Goal: Check status: Check status

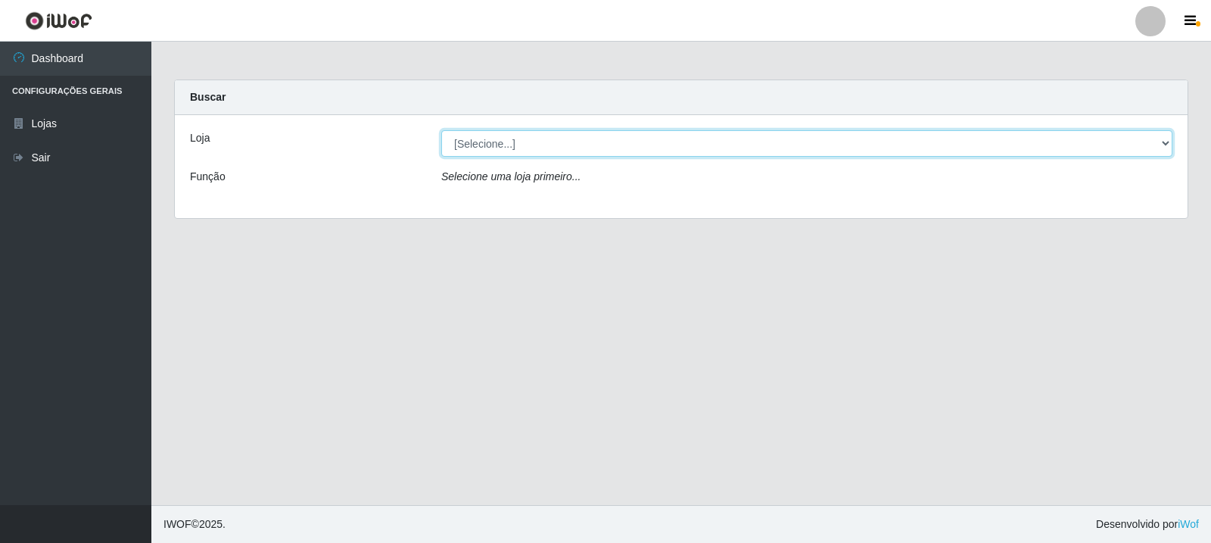
click at [493, 138] on select "[Selecione...] Rede Compras Supermercados - LOJA 3" at bounding box center [806, 143] width 731 height 26
select select "162"
click at [441, 130] on select "[Selecione...] Rede Compras Supermercados - LOJA 3" at bounding box center [806, 143] width 731 height 26
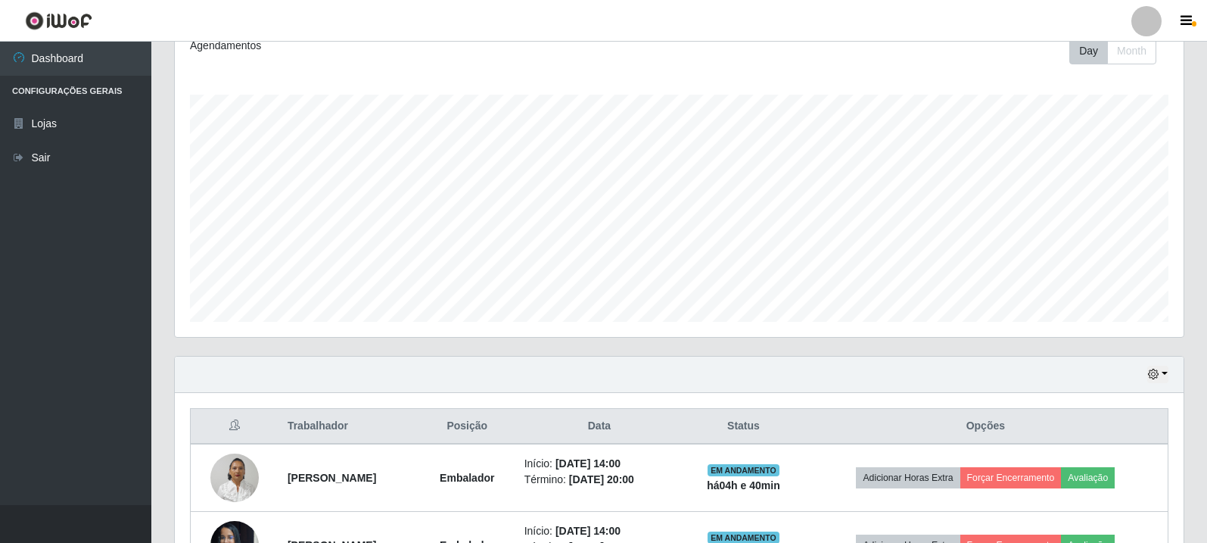
scroll to position [395, 0]
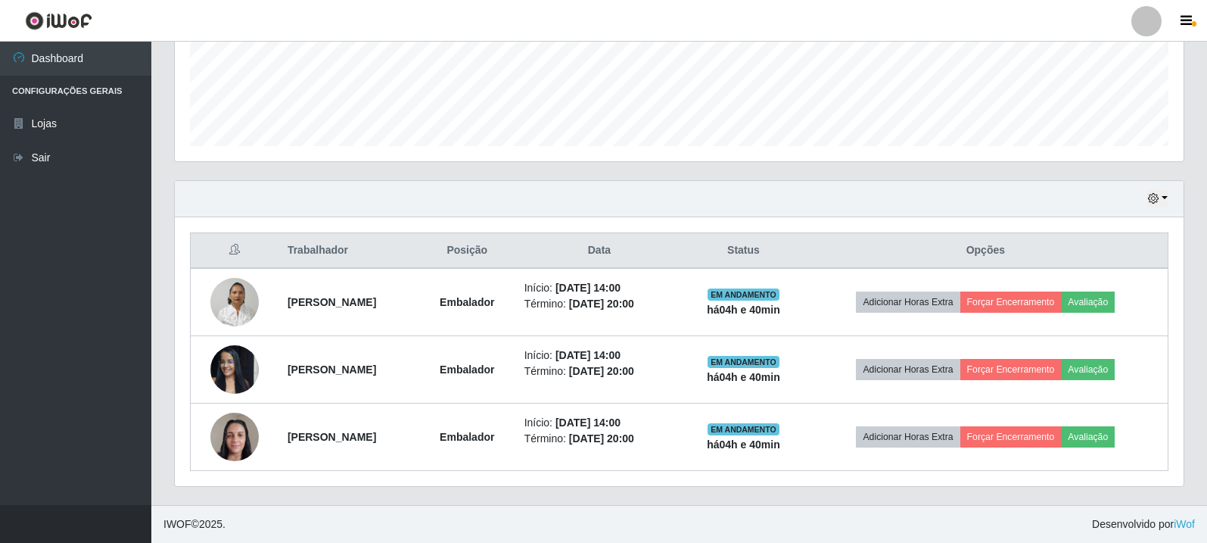
click at [1143, 204] on div "Hoje 1 dia 3 dias 1 Semana Não encerrados" at bounding box center [679, 199] width 1009 height 36
click at [1160, 204] on button "button" at bounding box center [1157, 198] width 21 height 17
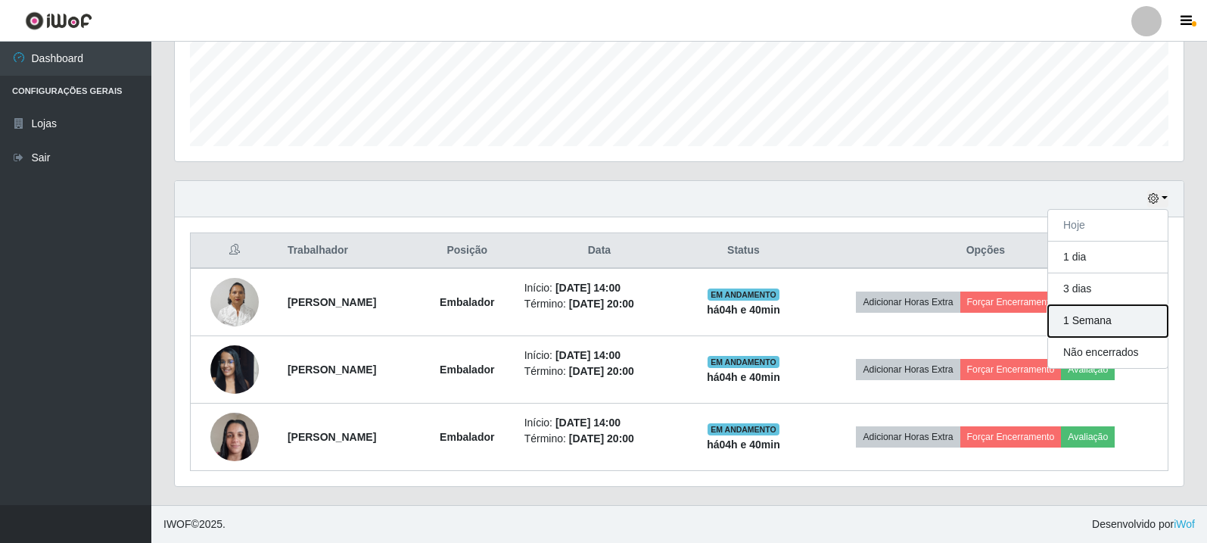
click at [1076, 318] on button "1 Semana" at bounding box center [1108, 321] width 120 height 32
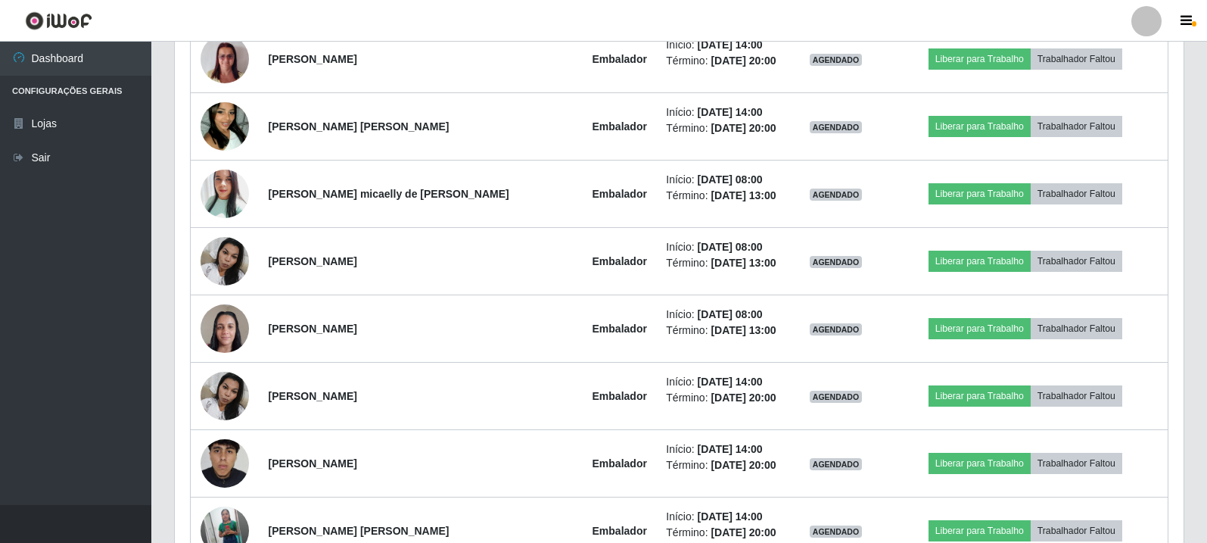
scroll to position [2213, 0]
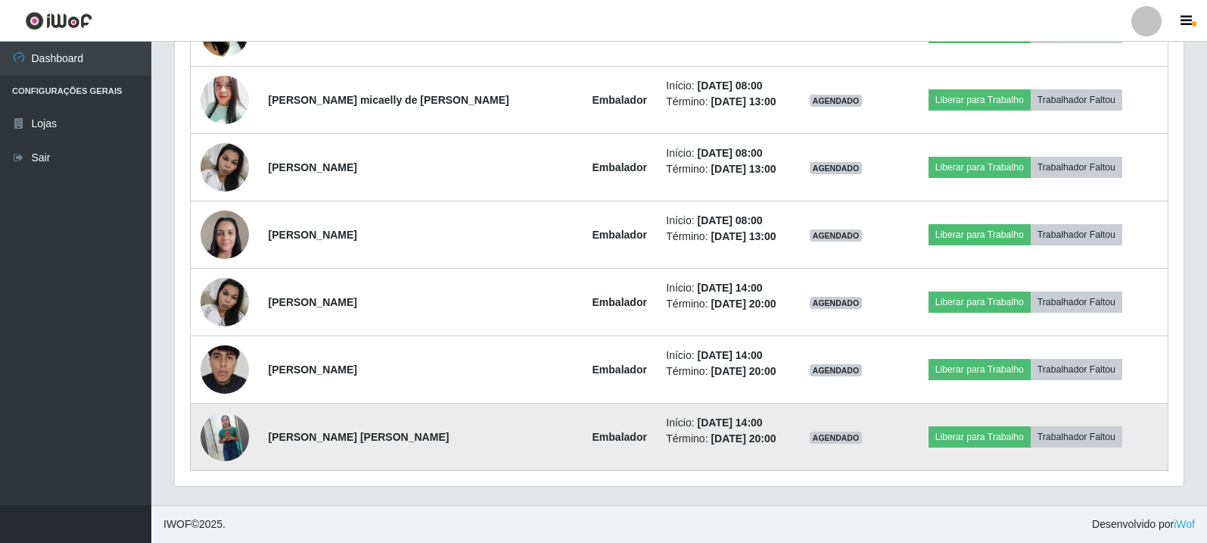
click at [231, 428] on img at bounding box center [225, 436] width 48 height 61
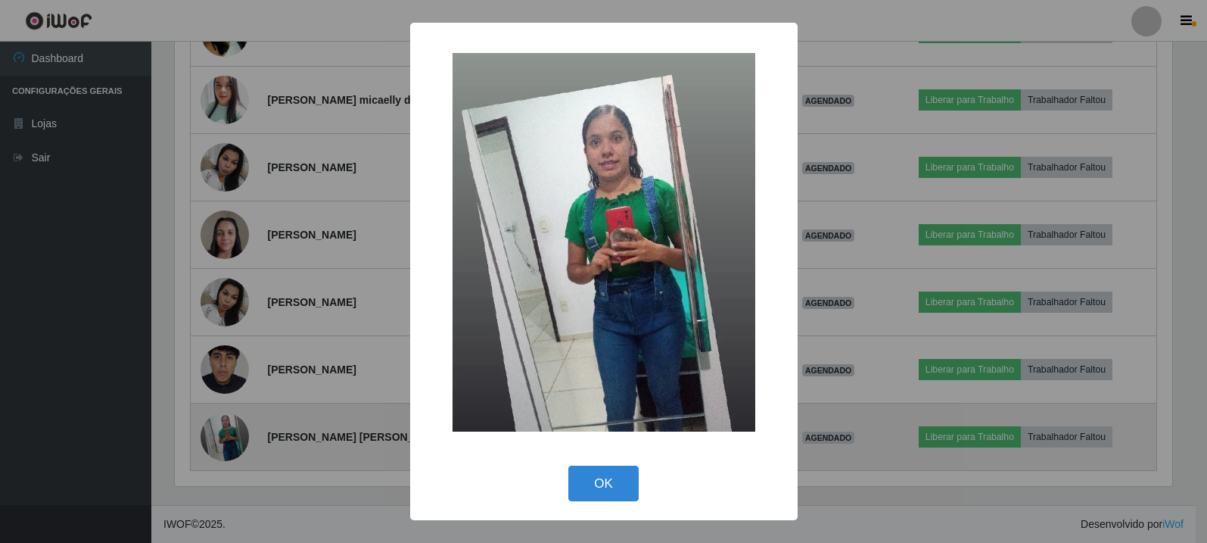
scroll to position [314, 1001]
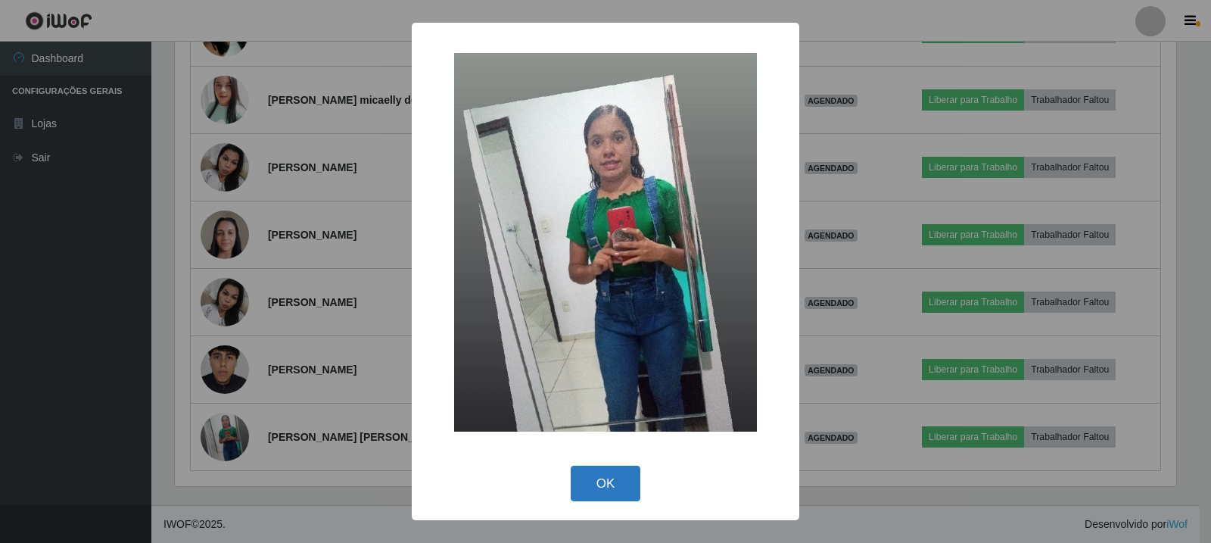
click at [602, 479] on button "OK" at bounding box center [606, 483] width 70 height 36
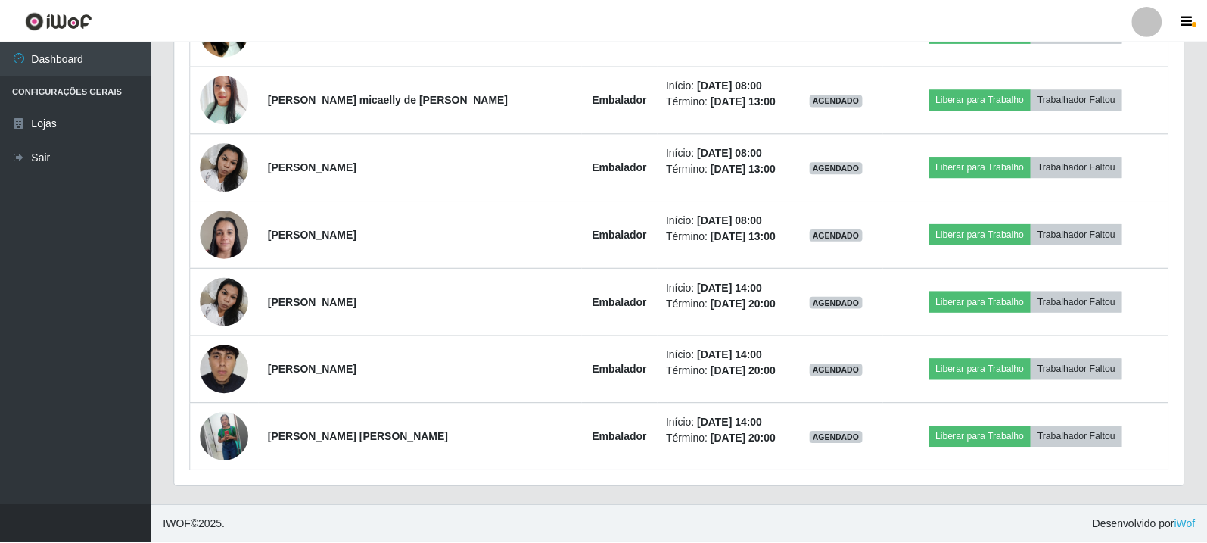
scroll to position [314, 1009]
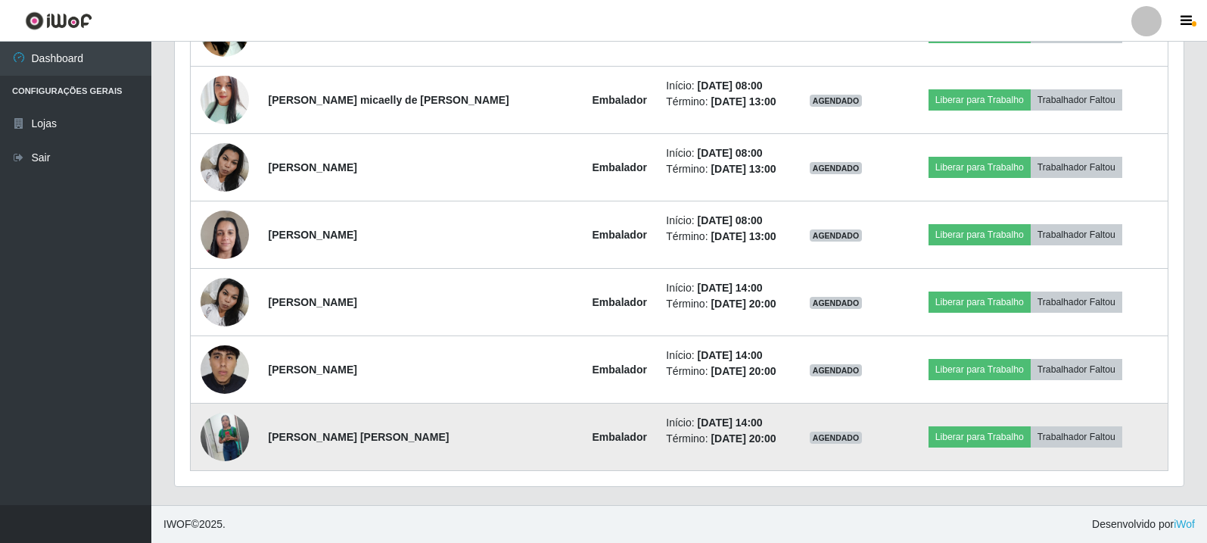
click at [204, 443] on td at bounding box center [225, 436] width 69 height 67
click at [256, 443] on td at bounding box center [225, 436] width 69 height 67
click at [210, 456] on td at bounding box center [225, 436] width 69 height 67
click at [227, 445] on img at bounding box center [225, 436] width 48 height 61
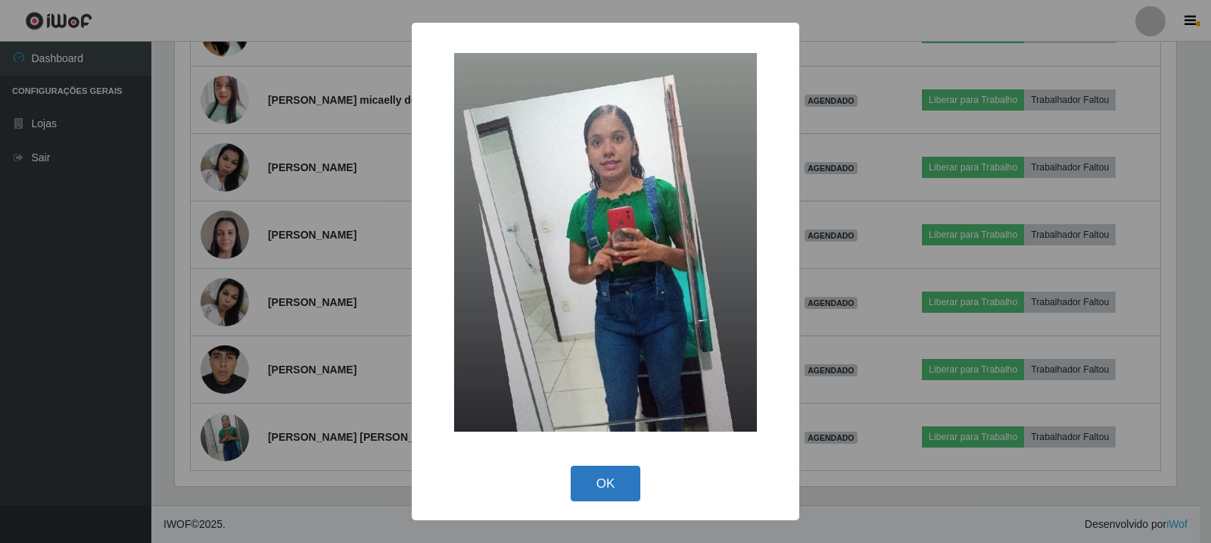
click at [605, 474] on button "OK" at bounding box center [606, 483] width 70 height 36
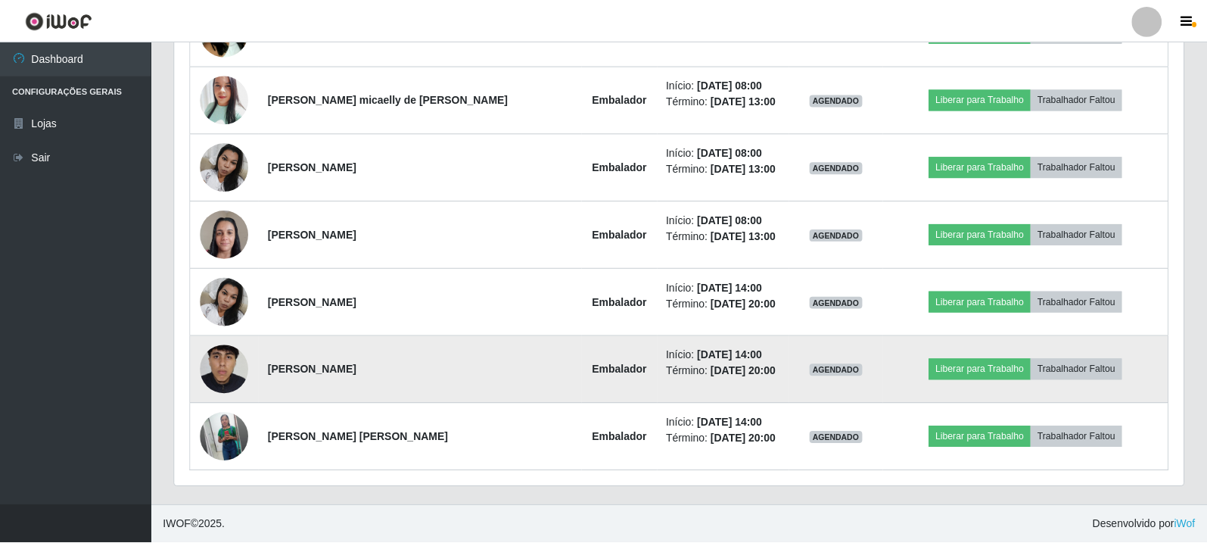
scroll to position [314, 1009]
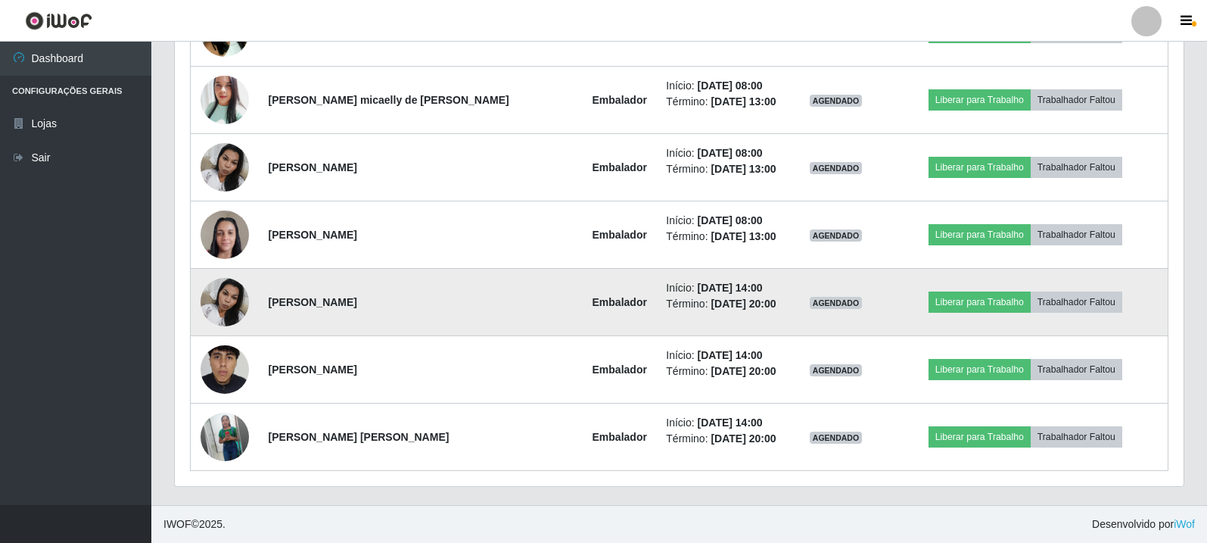
click at [211, 320] on img at bounding box center [225, 301] width 48 height 64
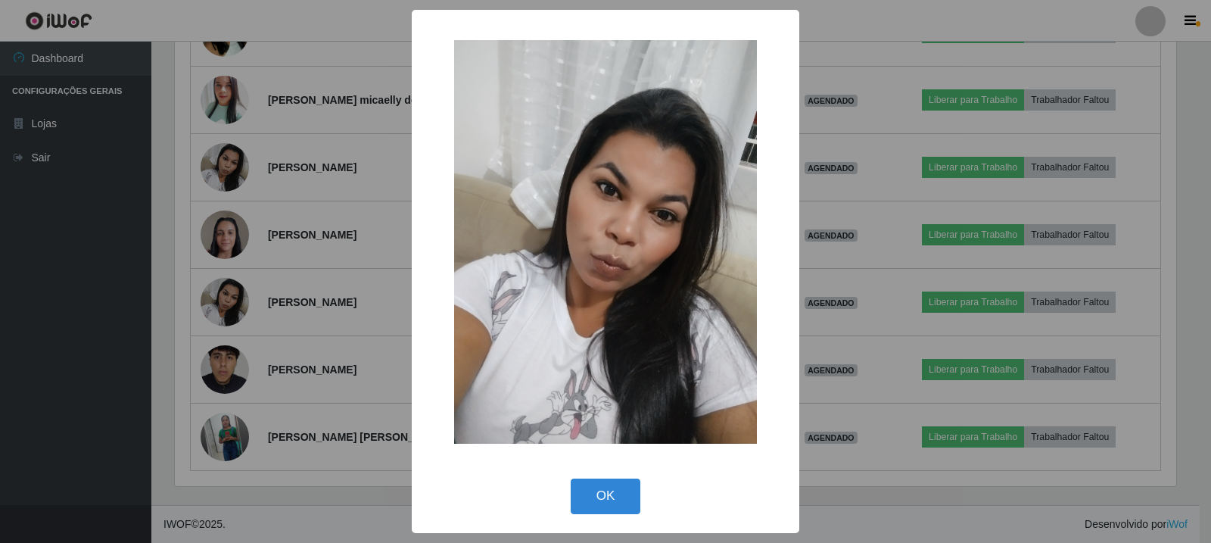
click at [219, 310] on div "× OK Cancel" at bounding box center [605, 271] width 1211 height 543
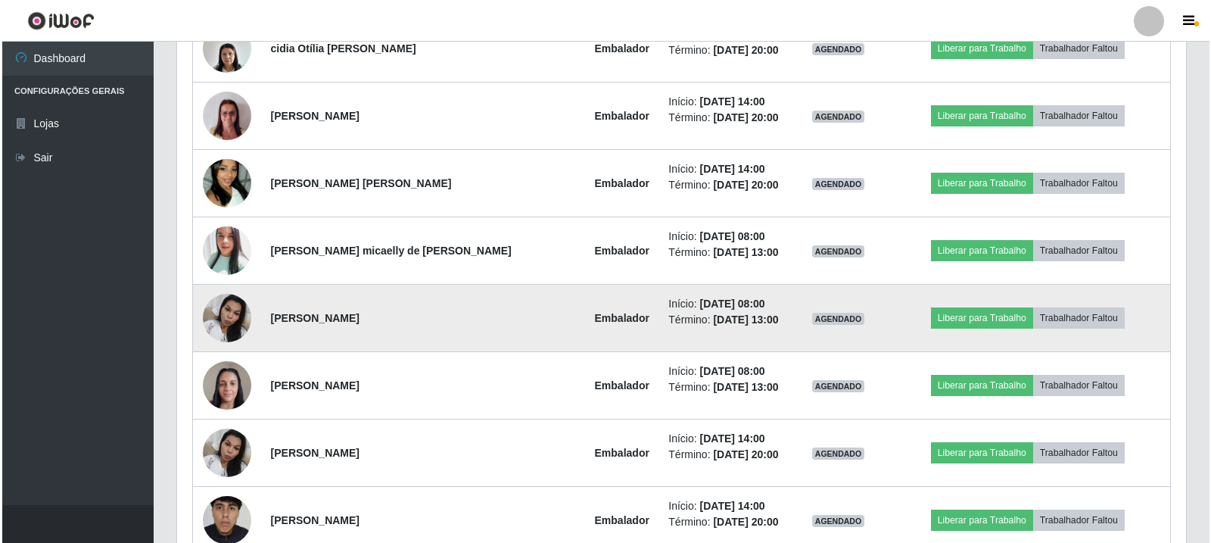
scroll to position [2062, 0]
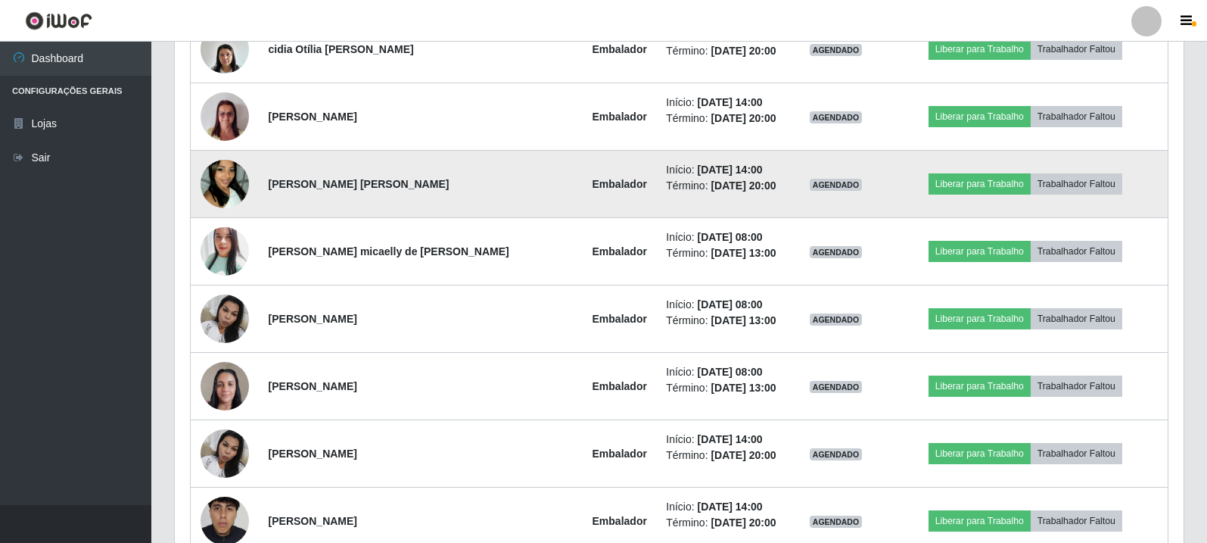
click at [222, 177] on img at bounding box center [225, 184] width 48 height 86
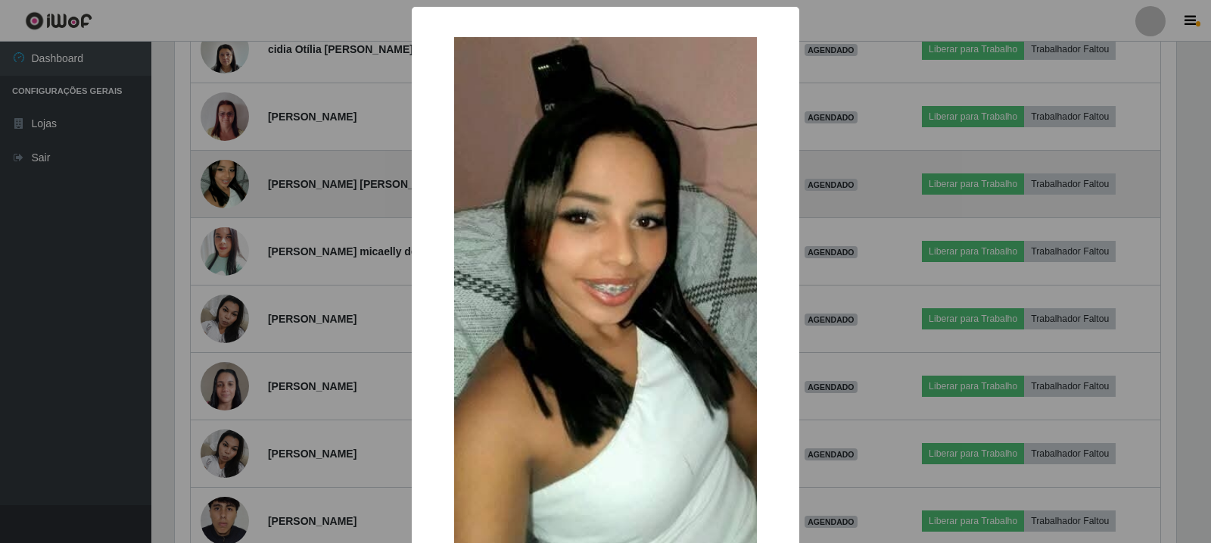
click at [222, 177] on div "× OK Cancel" at bounding box center [605, 271] width 1211 height 543
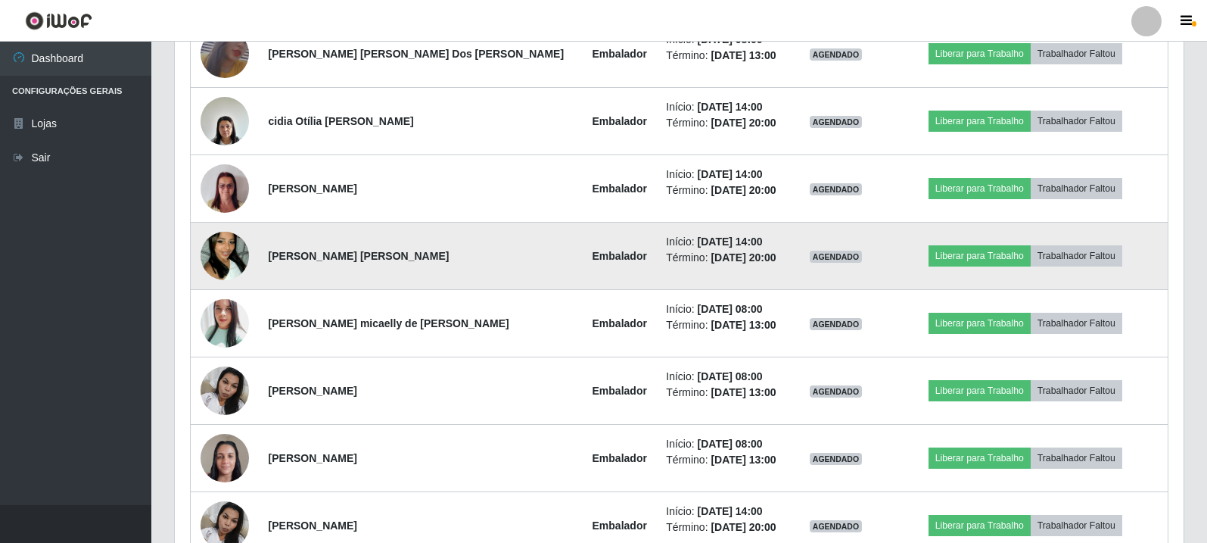
scroll to position [1835, 0]
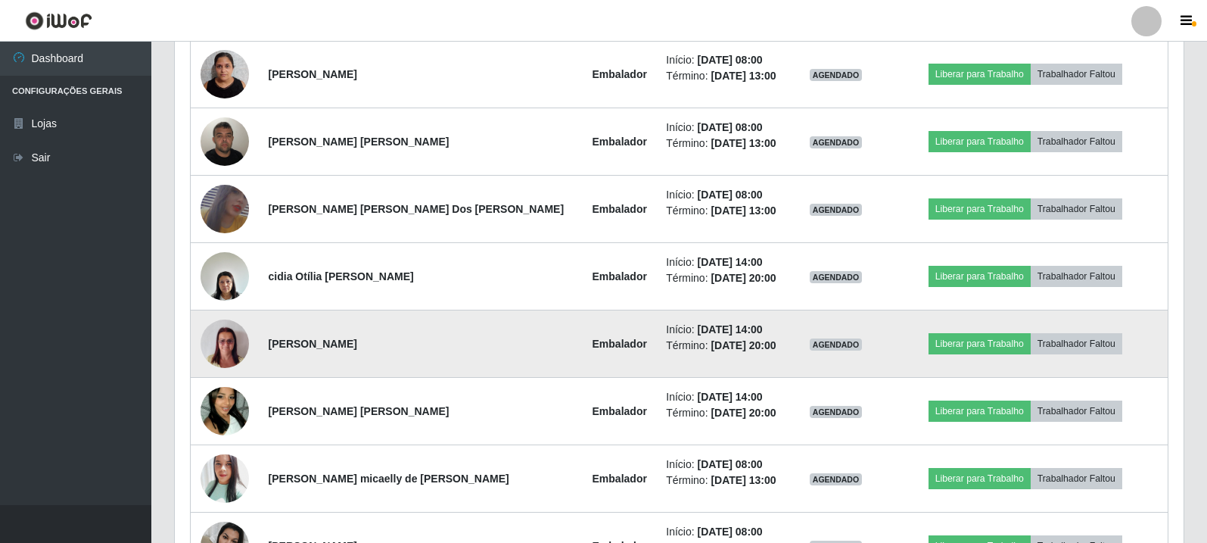
click at [239, 317] on td at bounding box center [225, 343] width 69 height 67
click at [239, 335] on img at bounding box center [225, 344] width 48 height 64
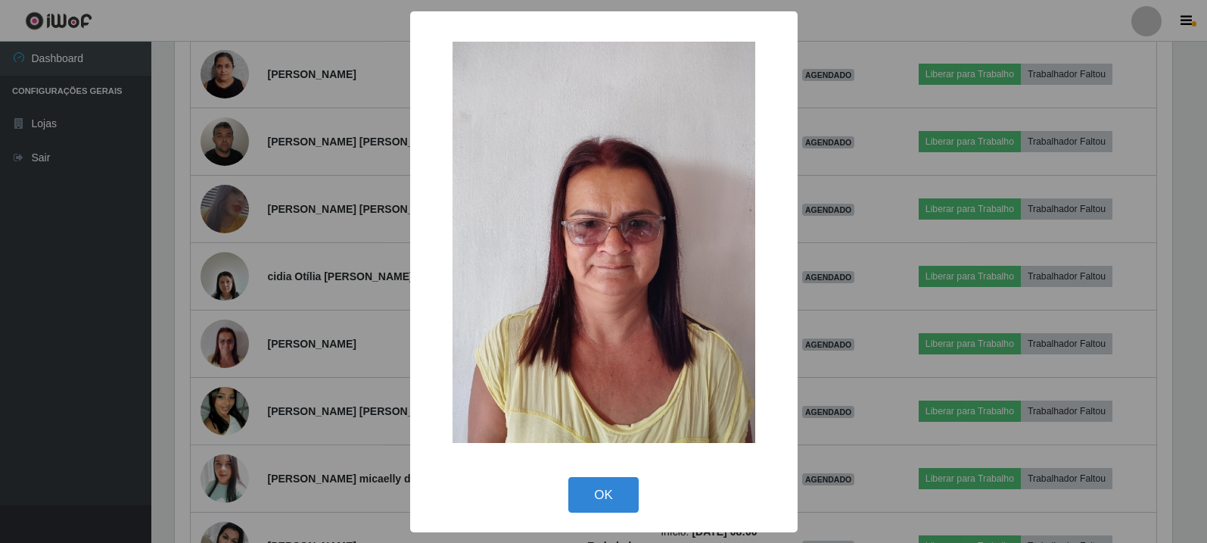
scroll to position [314, 1001]
click at [236, 225] on div "× OK Cancel" at bounding box center [605, 271] width 1211 height 543
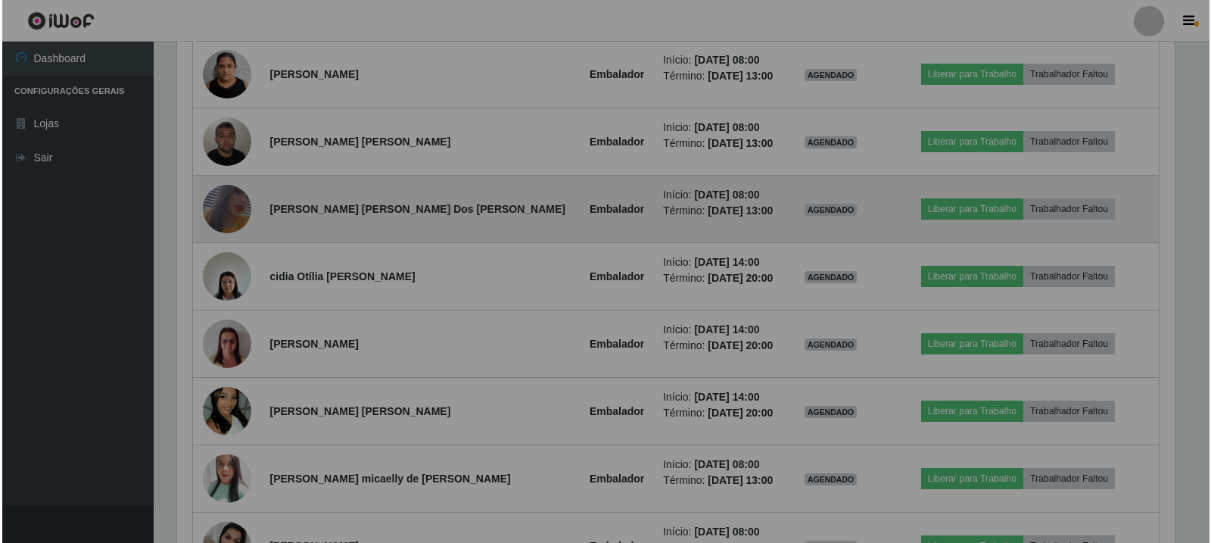
scroll to position [314, 1009]
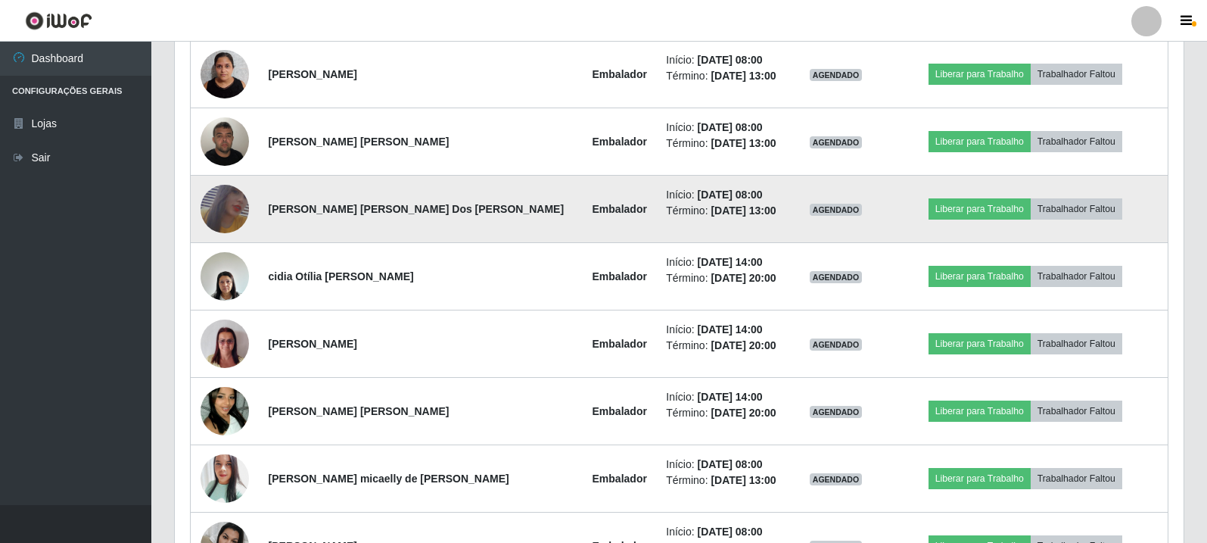
click at [236, 209] on img at bounding box center [225, 209] width 48 height 70
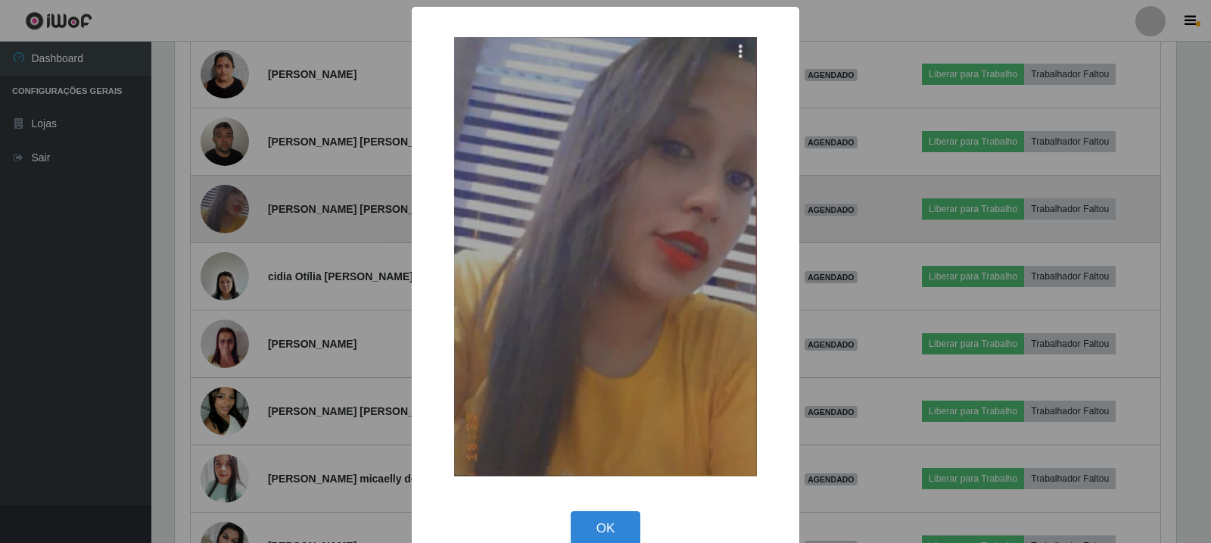
click at [236, 209] on div "× OK Cancel" at bounding box center [605, 271] width 1211 height 543
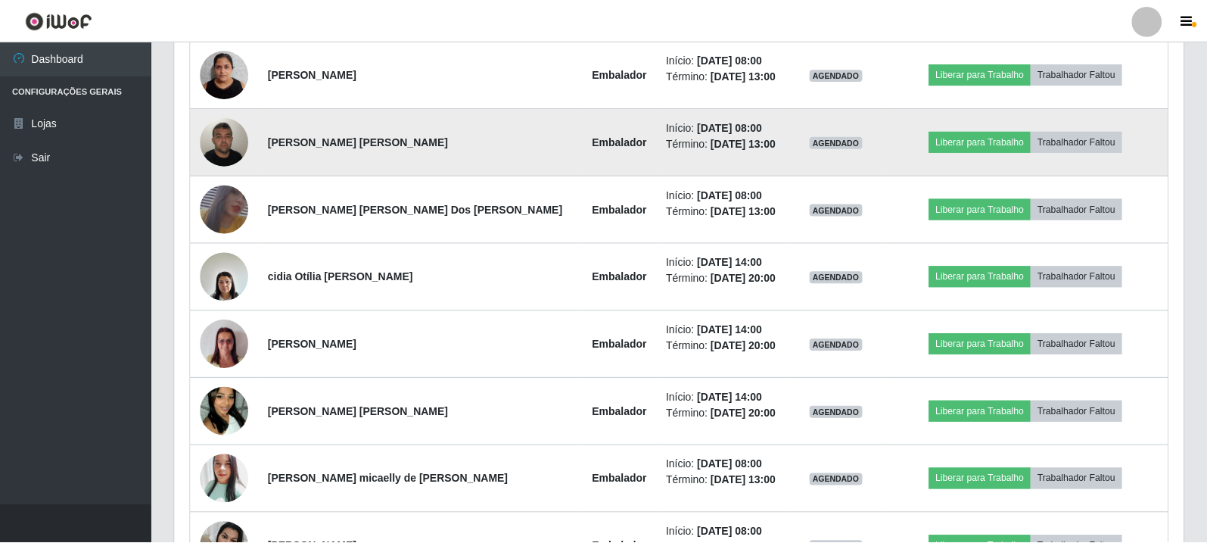
scroll to position [0, 0]
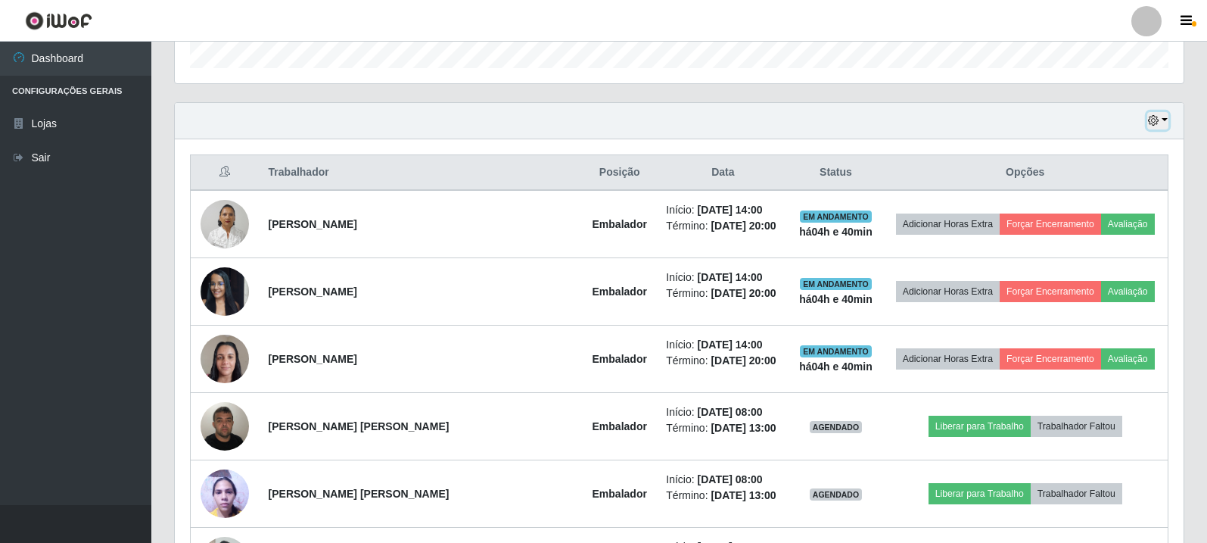
click at [1163, 126] on button "button" at bounding box center [1157, 120] width 21 height 17
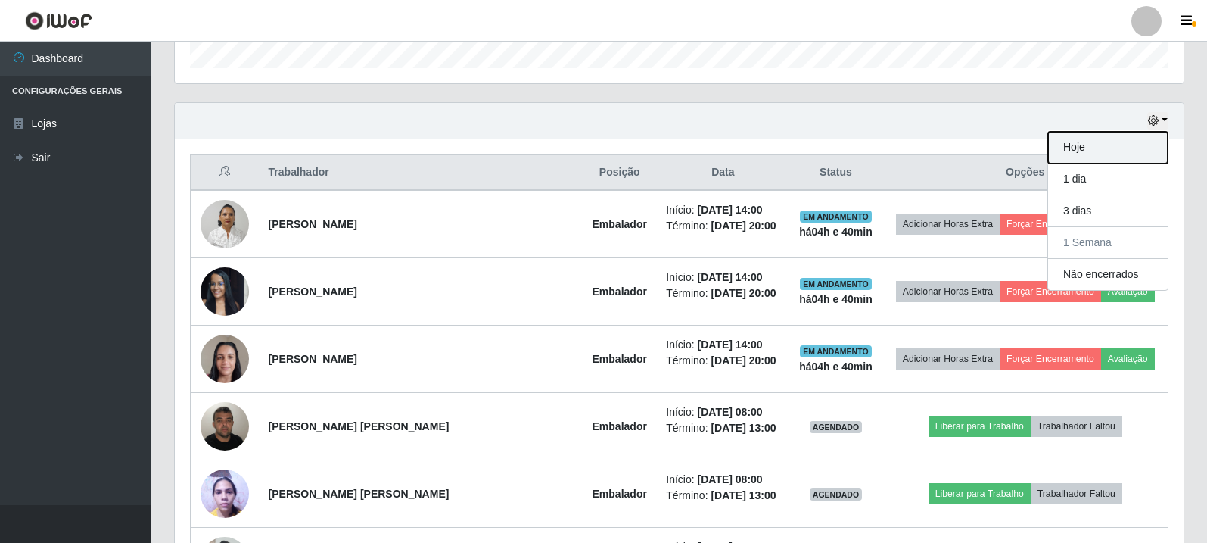
click at [1115, 153] on button "Hoje" at bounding box center [1108, 148] width 120 height 32
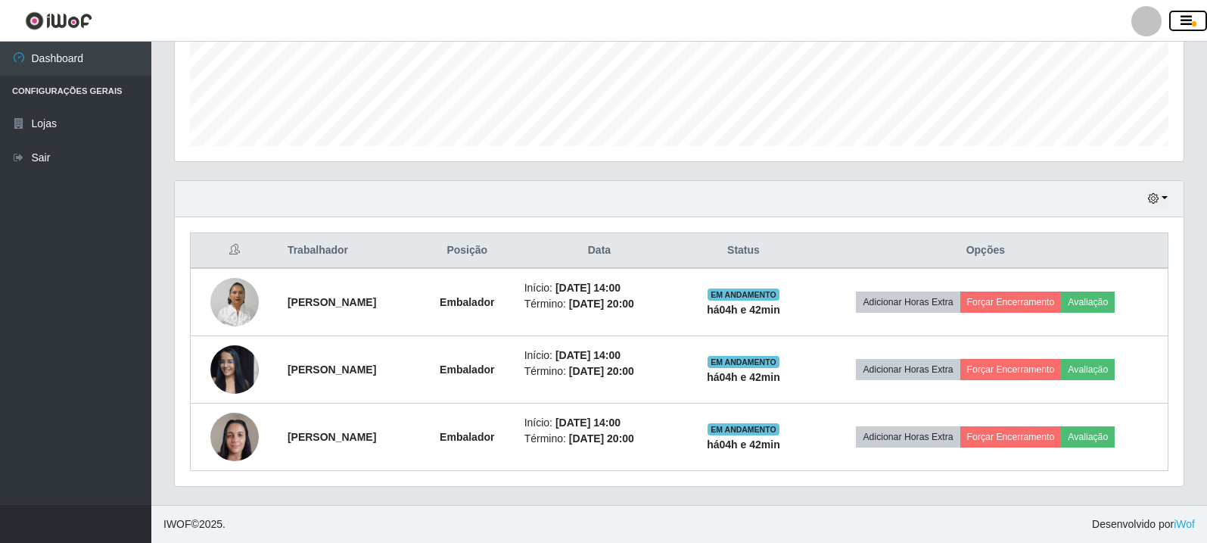
click at [1202, 13] on button "button" at bounding box center [1188, 21] width 38 height 21
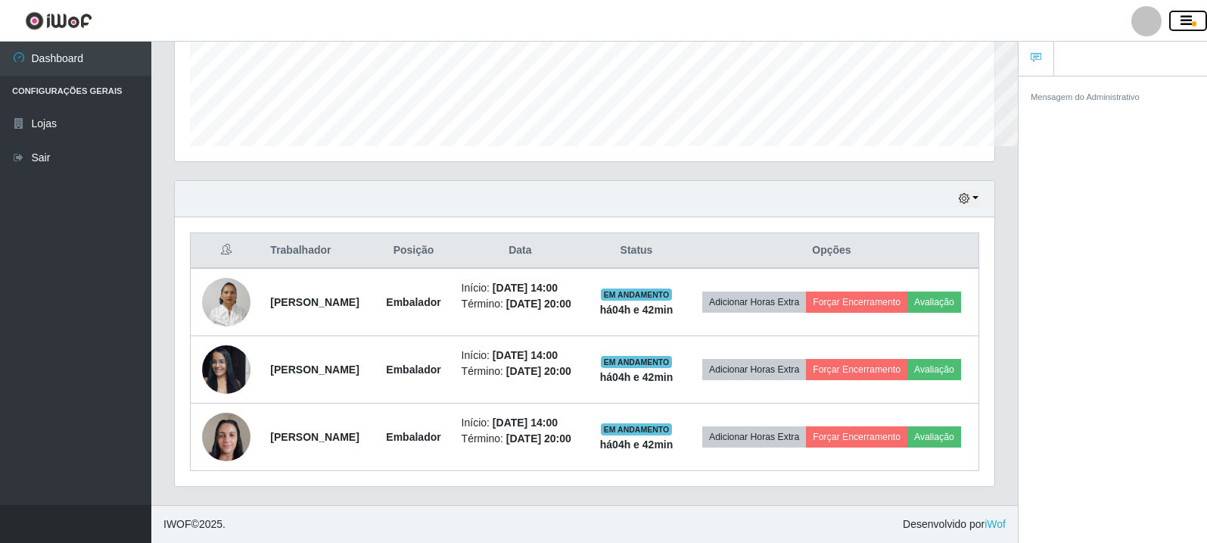
scroll to position [314, 820]
click at [1202, 14] on button "button" at bounding box center [1188, 21] width 38 height 21
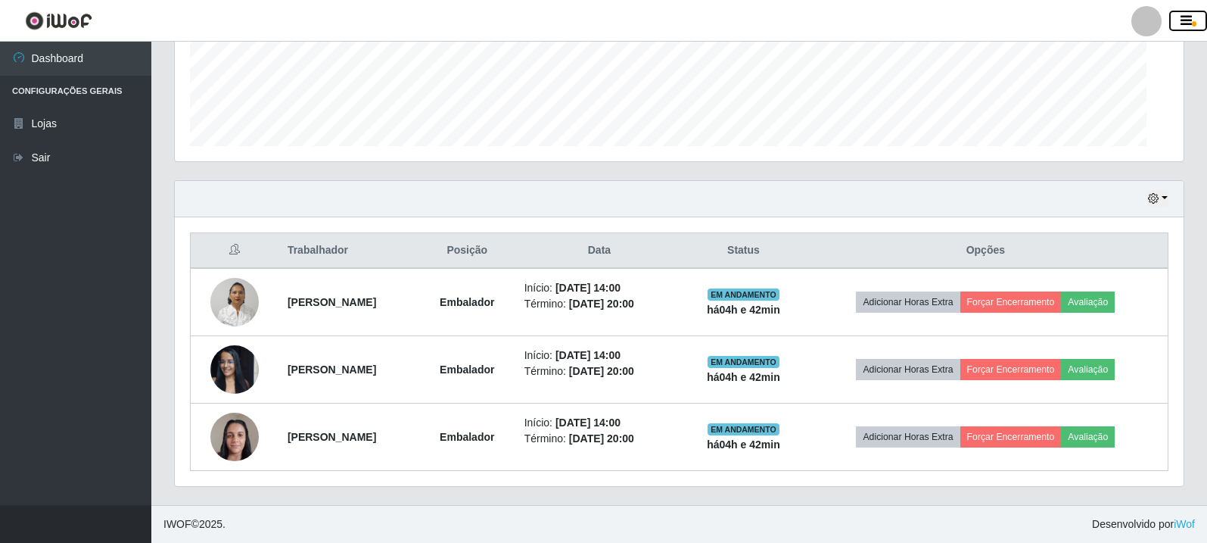
scroll to position [756428, 755733]
click at [1202, 14] on button "button" at bounding box center [1188, 21] width 38 height 21
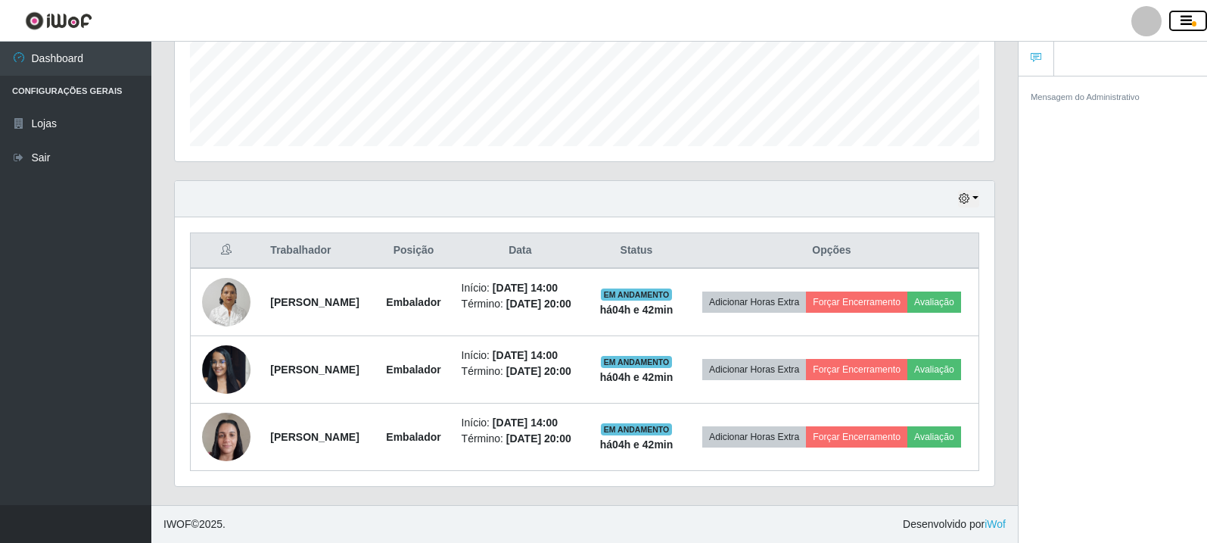
click at [1185, 25] on icon "button" at bounding box center [1186, 21] width 11 height 14
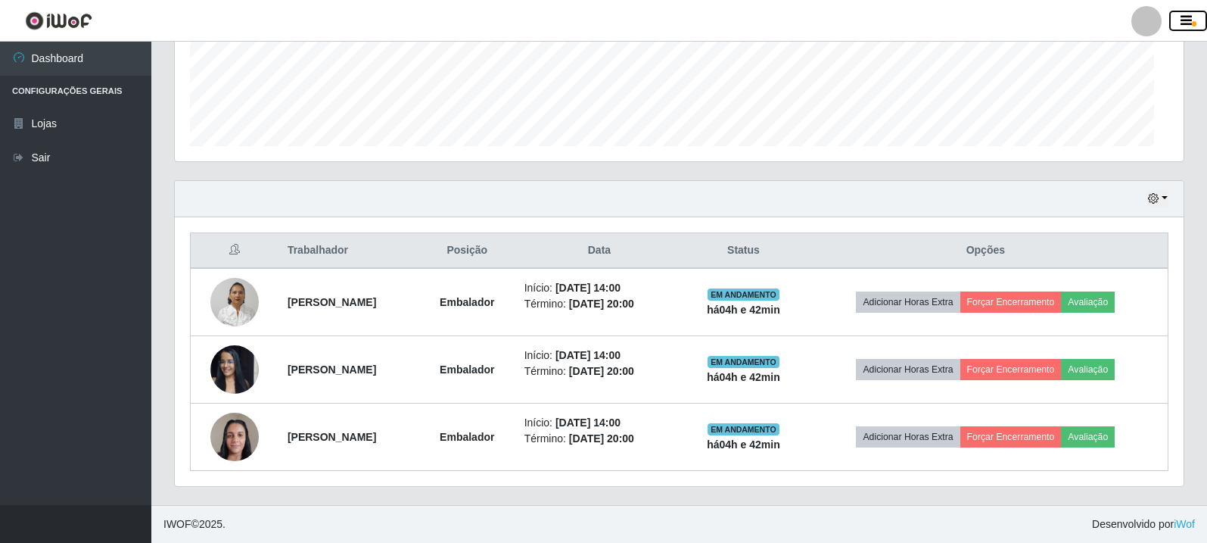
click at [1185, 25] on icon "button" at bounding box center [1186, 21] width 11 height 14
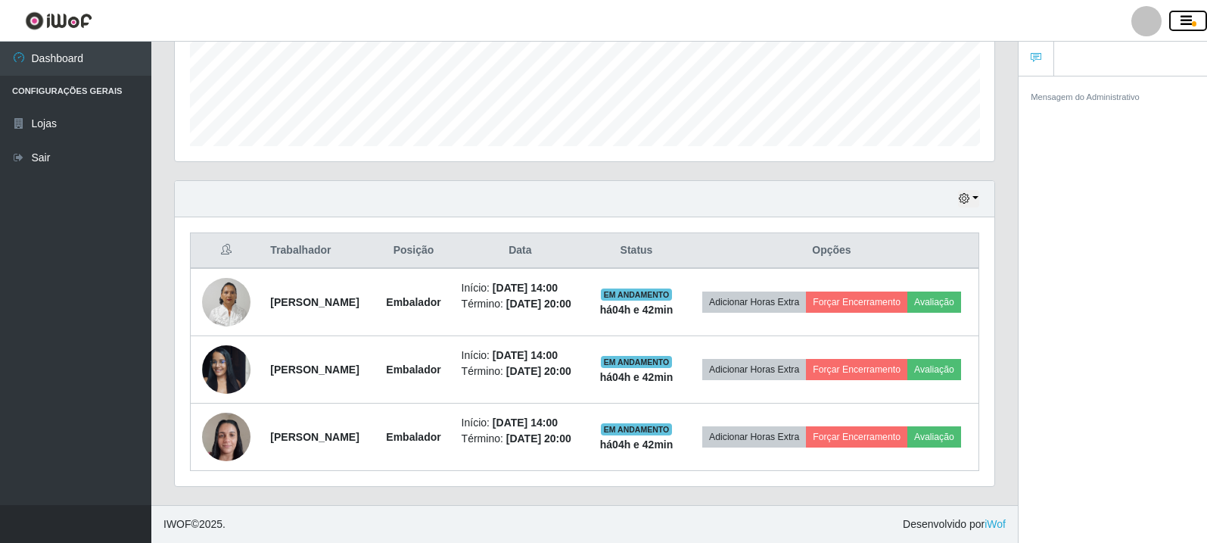
click at [1184, 25] on icon "button" at bounding box center [1186, 21] width 11 height 14
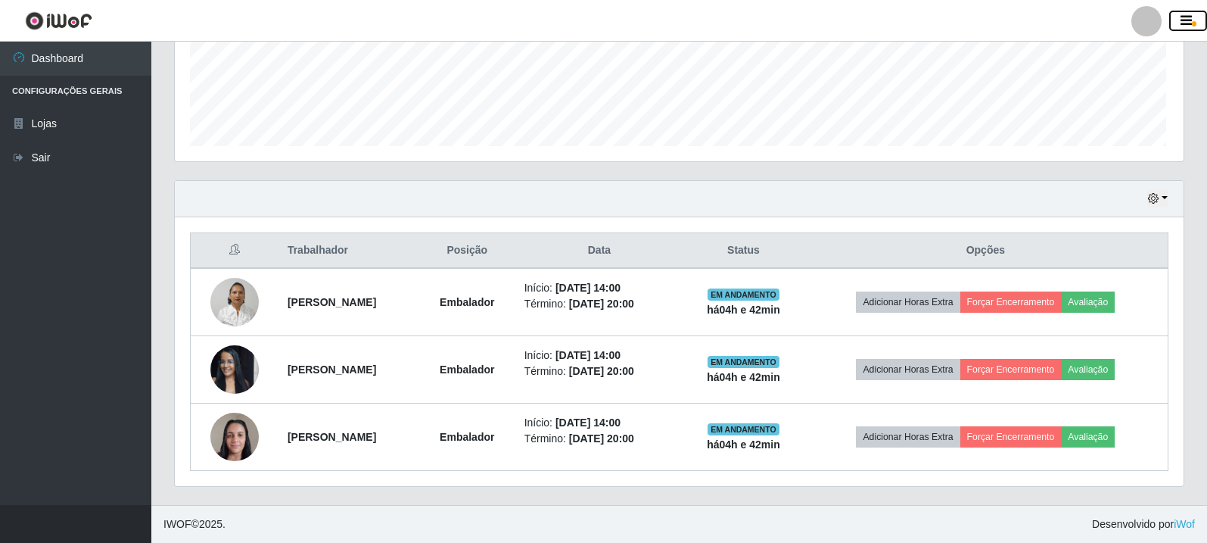
scroll to position [756428, 755733]
click at [1193, 25] on span "button" at bounding box center [1194, 23] width 5 height 5
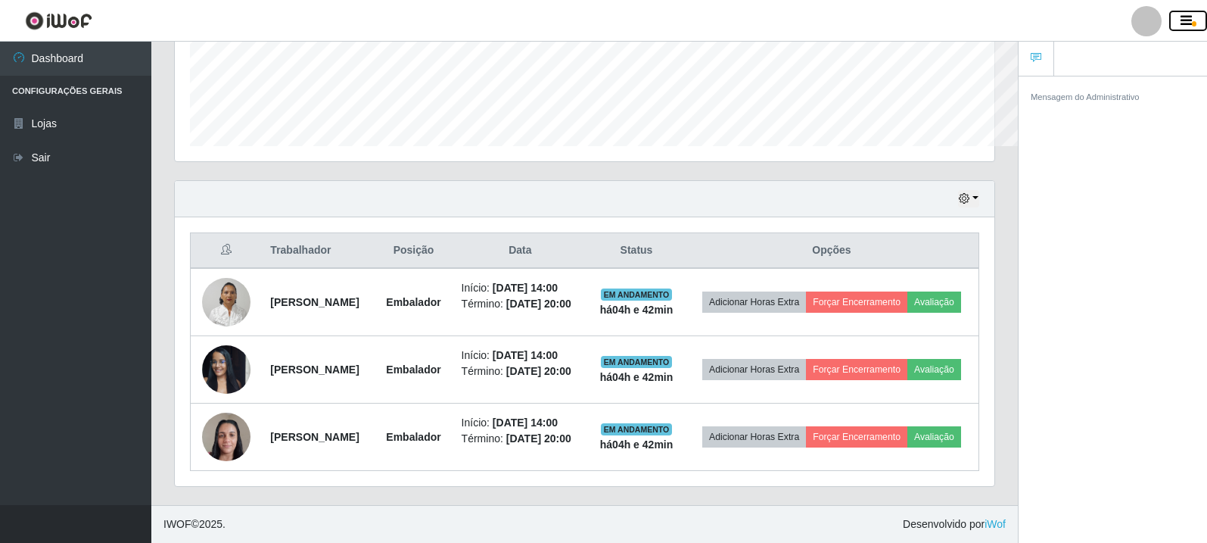
scroll to position [314, 820]
click at [1193, 25] on span "button" at bounding box center [1194, 23] width 5 height 5
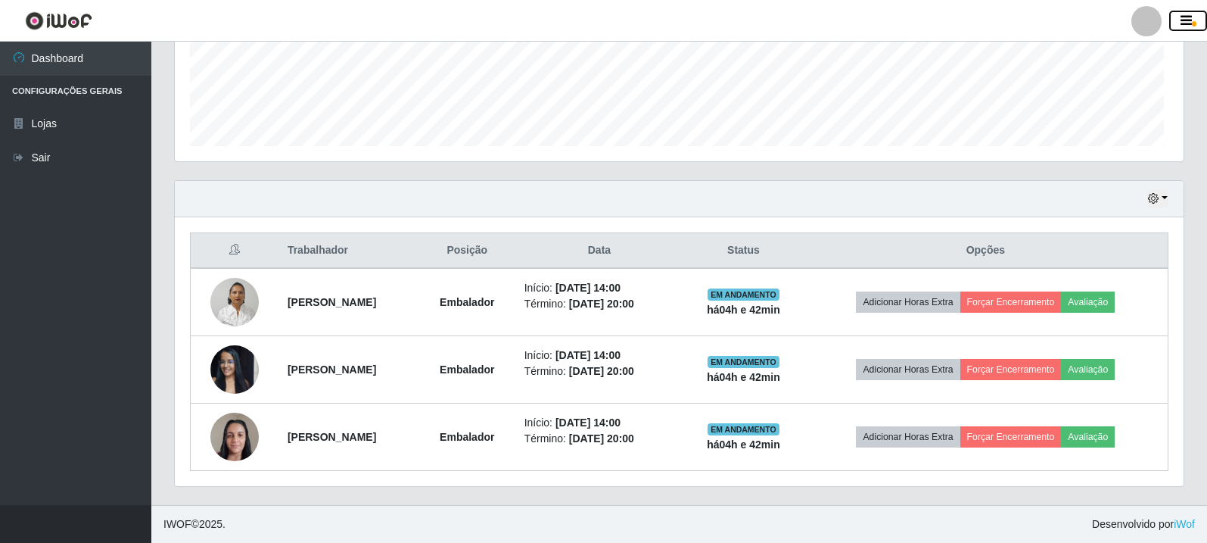
scroll to position [756428, 755733]
click at [1181, 16] on icon "button" at bounding box center [1186, 21] width 11 height 14
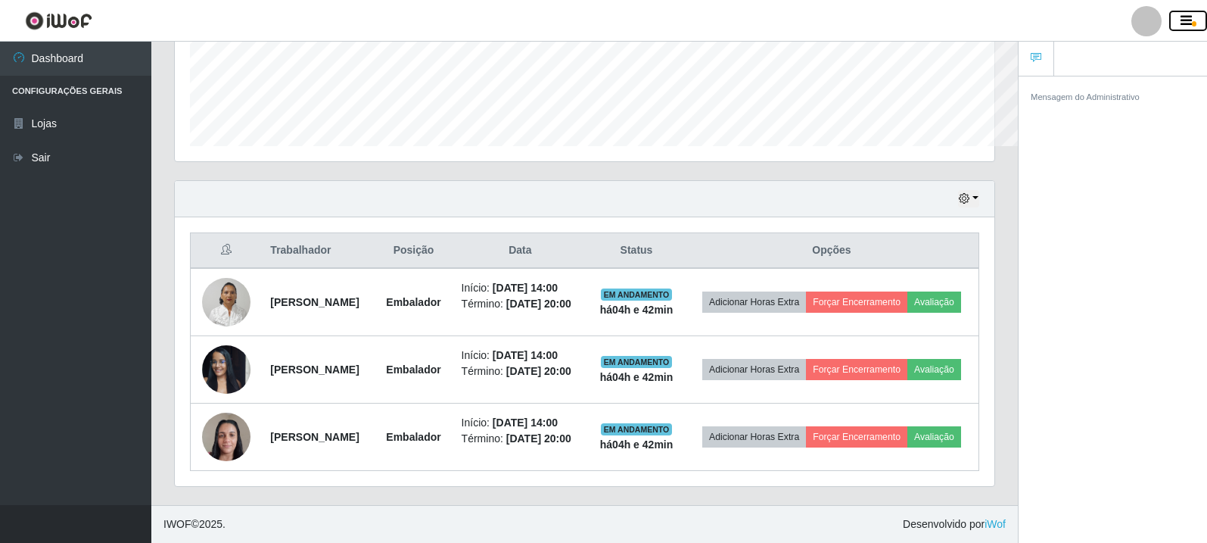
scroll to position [314, 820]
click at [1044, 56] on link at bounding box center [1037, 59] width 36 height 35
click at [1199, 16] on button "button" at bounding box center [1188, 21] width 38 height 21
